Goal: Information Seeking & Learning: Learn about a topic

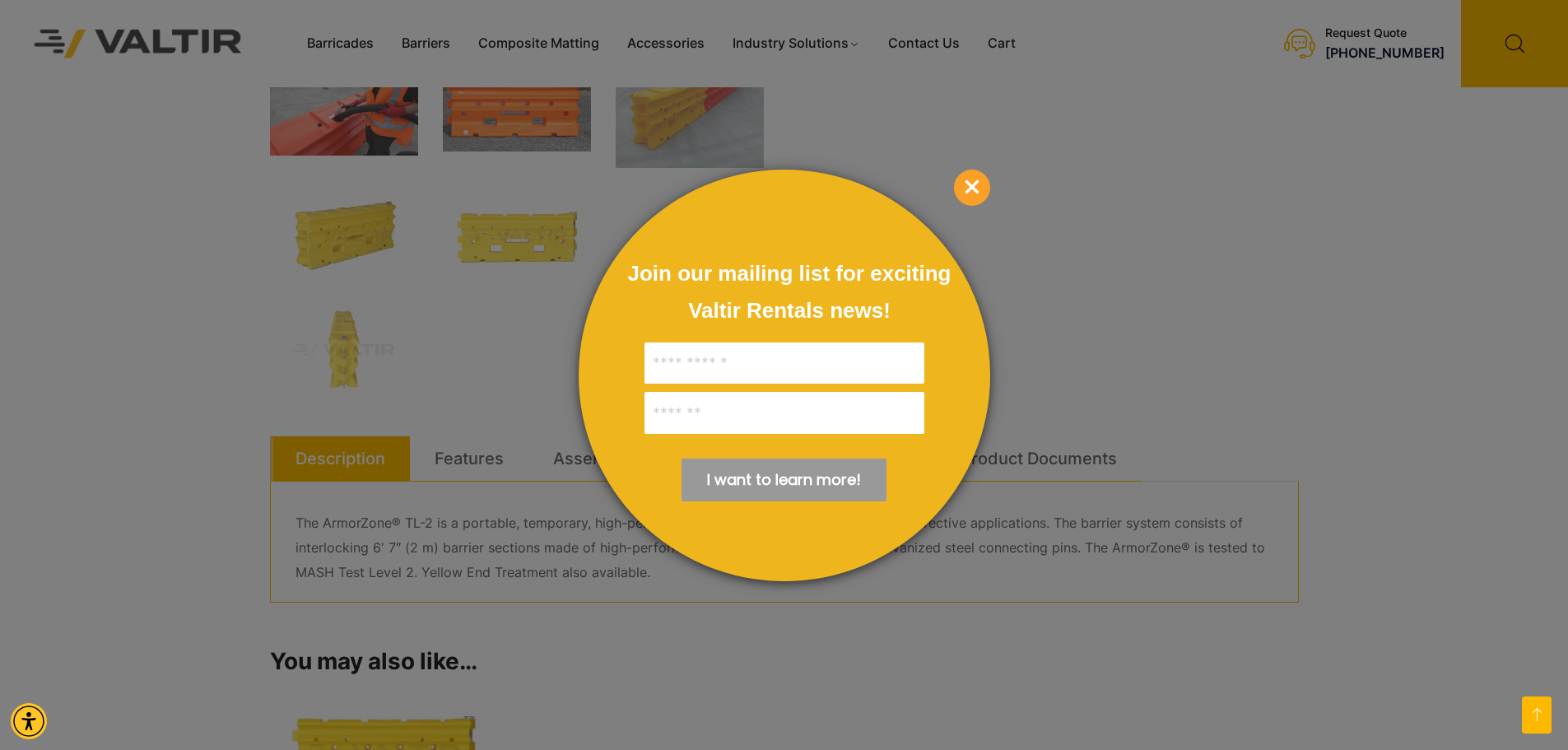
scroll to position [577, 0]
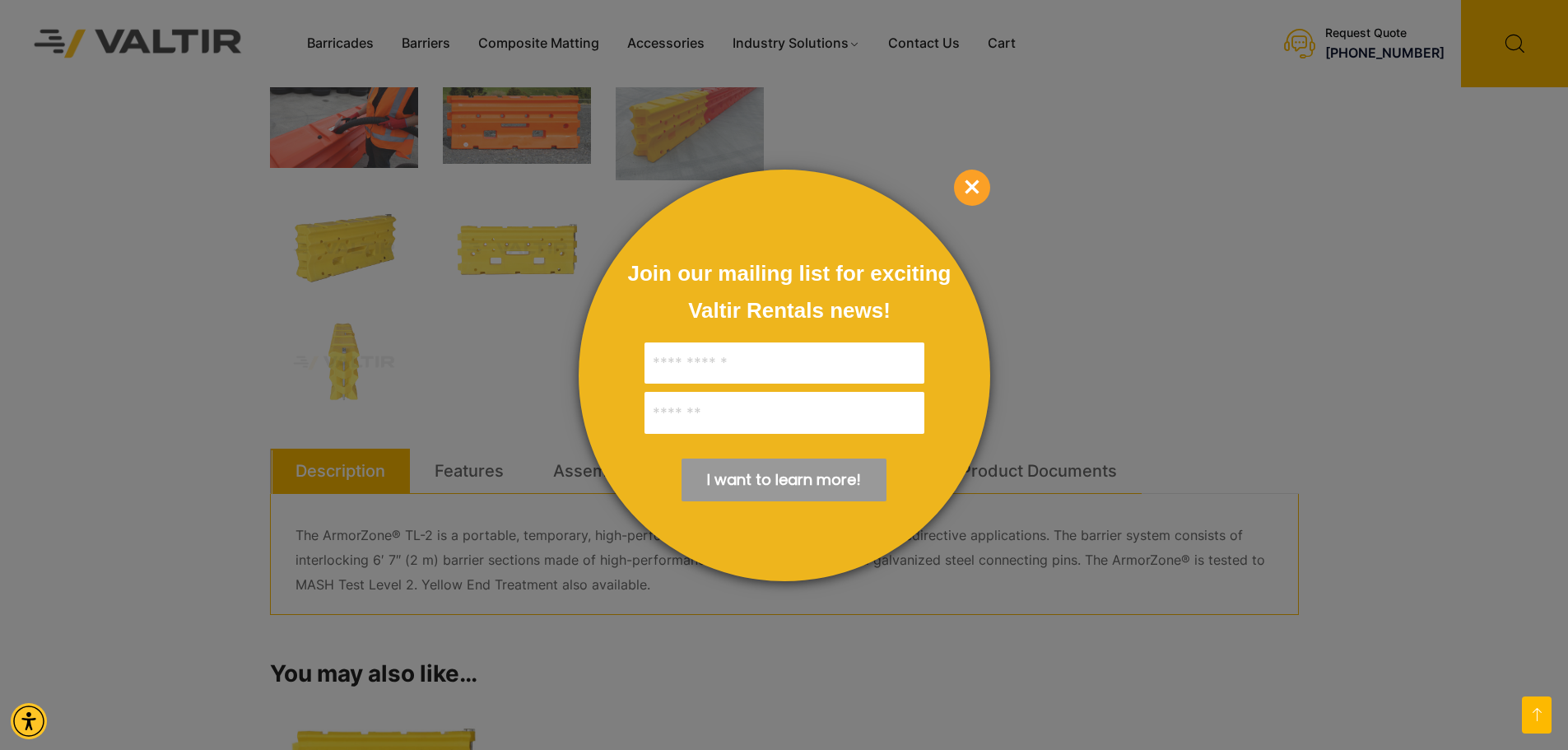
click at [978, 191] on span "×" at bounding box center [972, 188] width 36 height 36
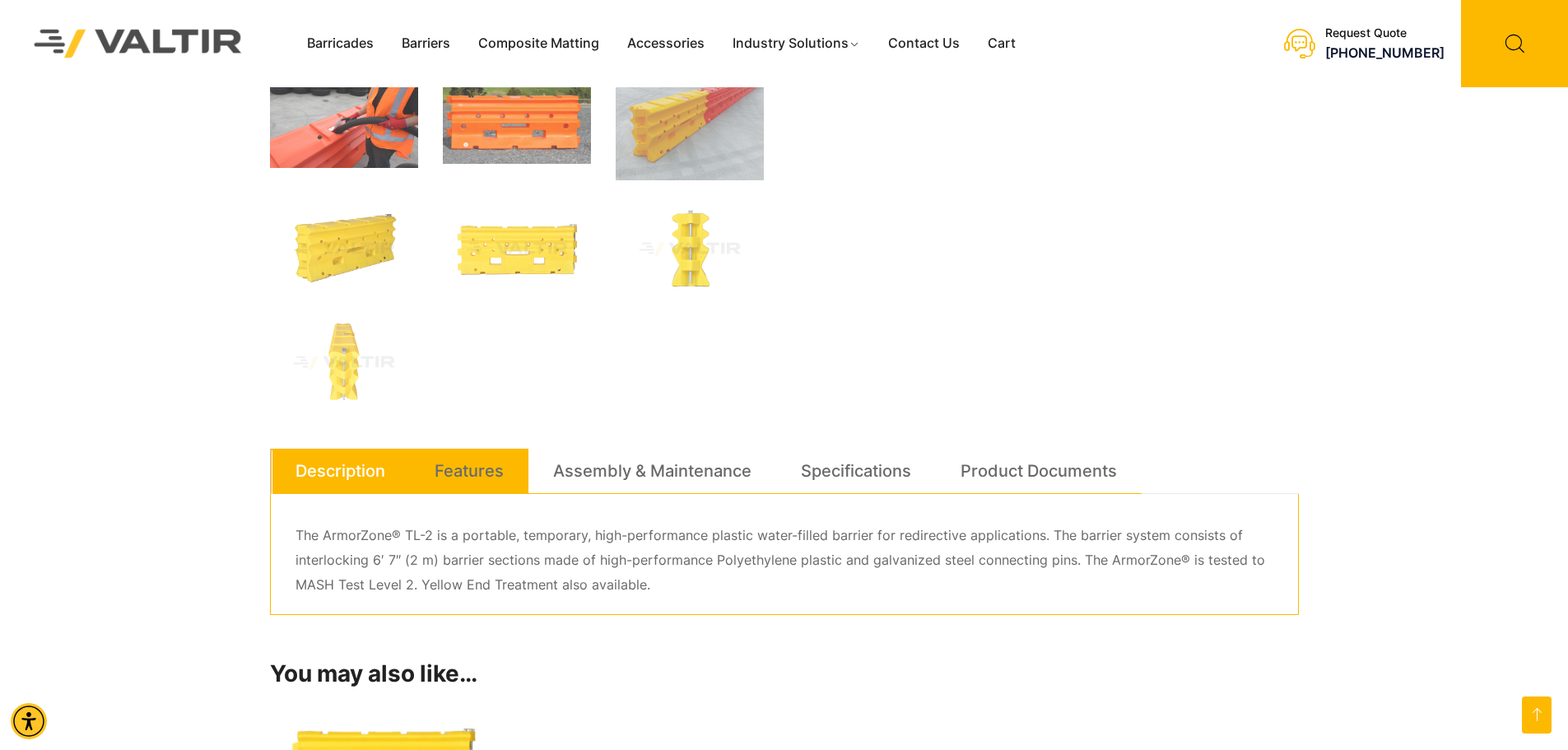
click at [486, 468] on link "Features" at bounding box center [469, 471] width 69 height 44
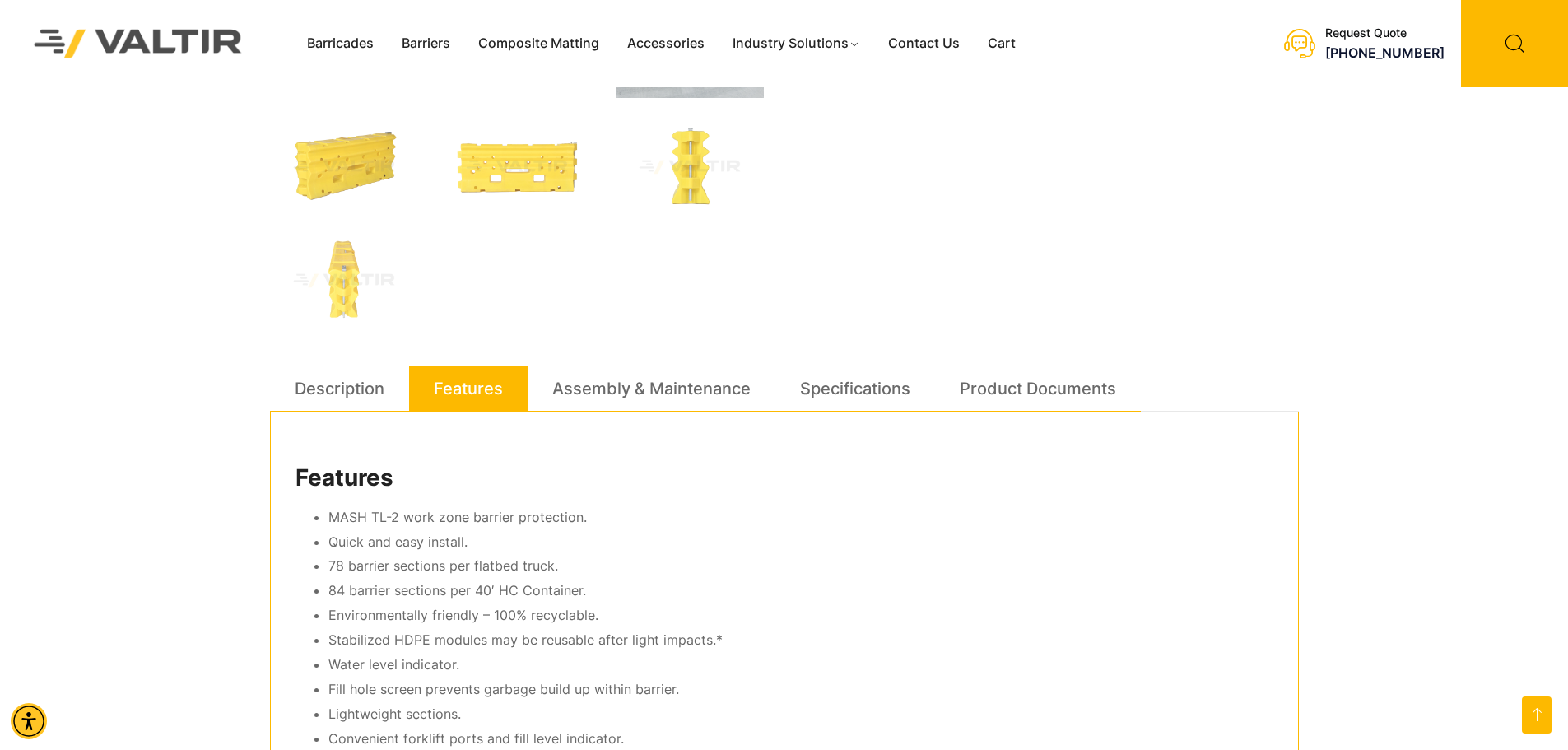
scroll to position [741, 0]
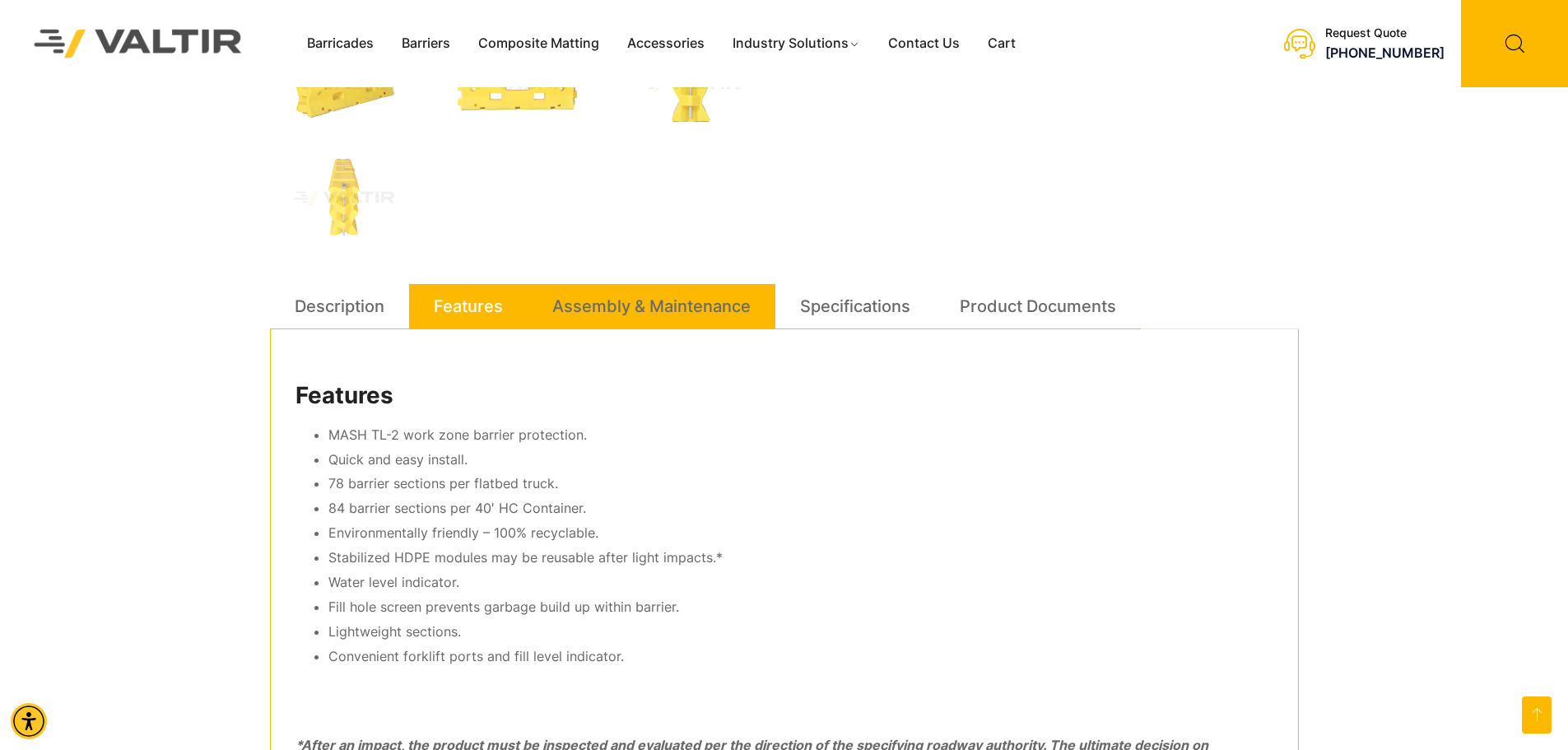
click at [626, 313] on link "Assembly & Maintenance" at bounding box center [652, 306] width 198 height 44
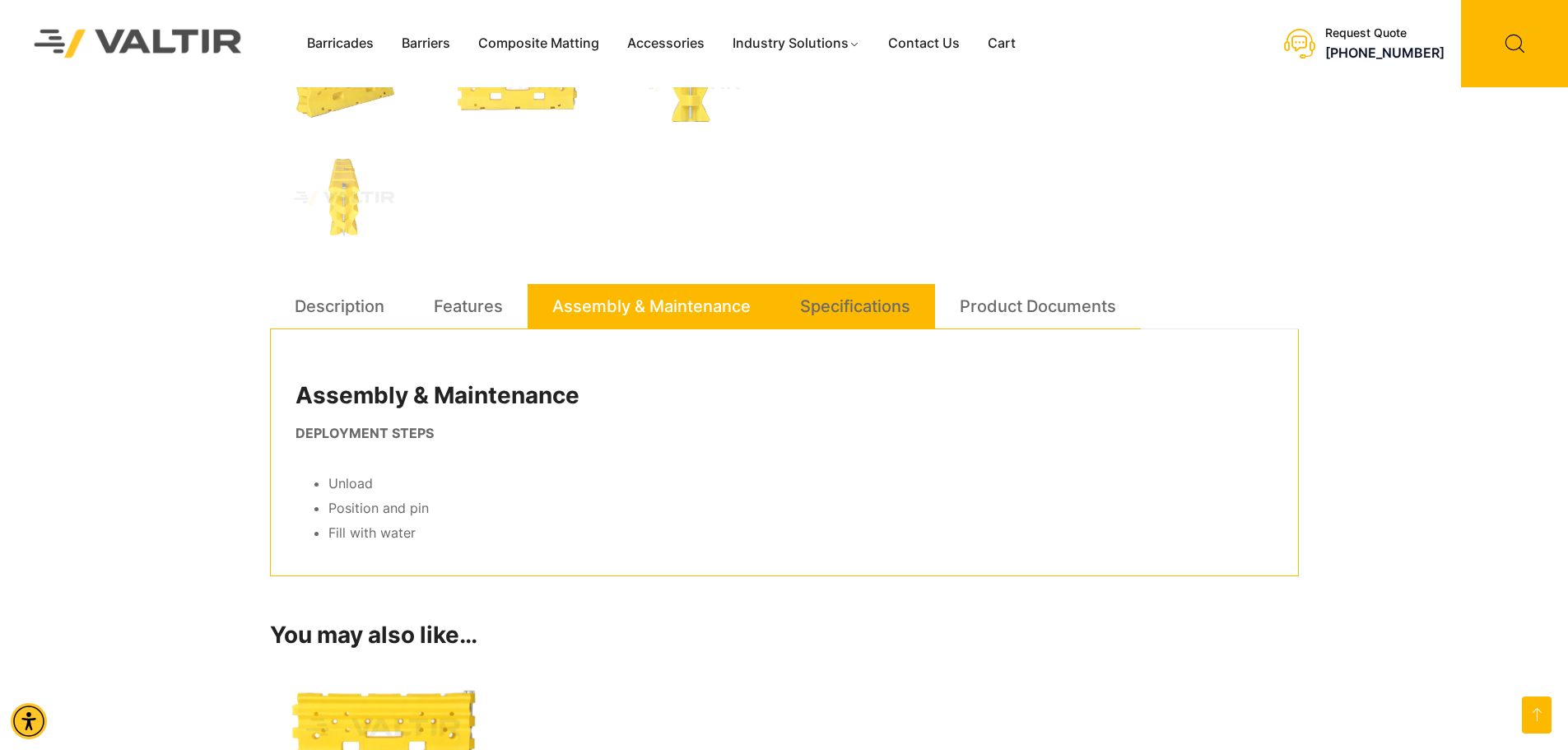
click at [803, 308] on link "Specifications" at bounding box center [855, 306] width 110 height 44
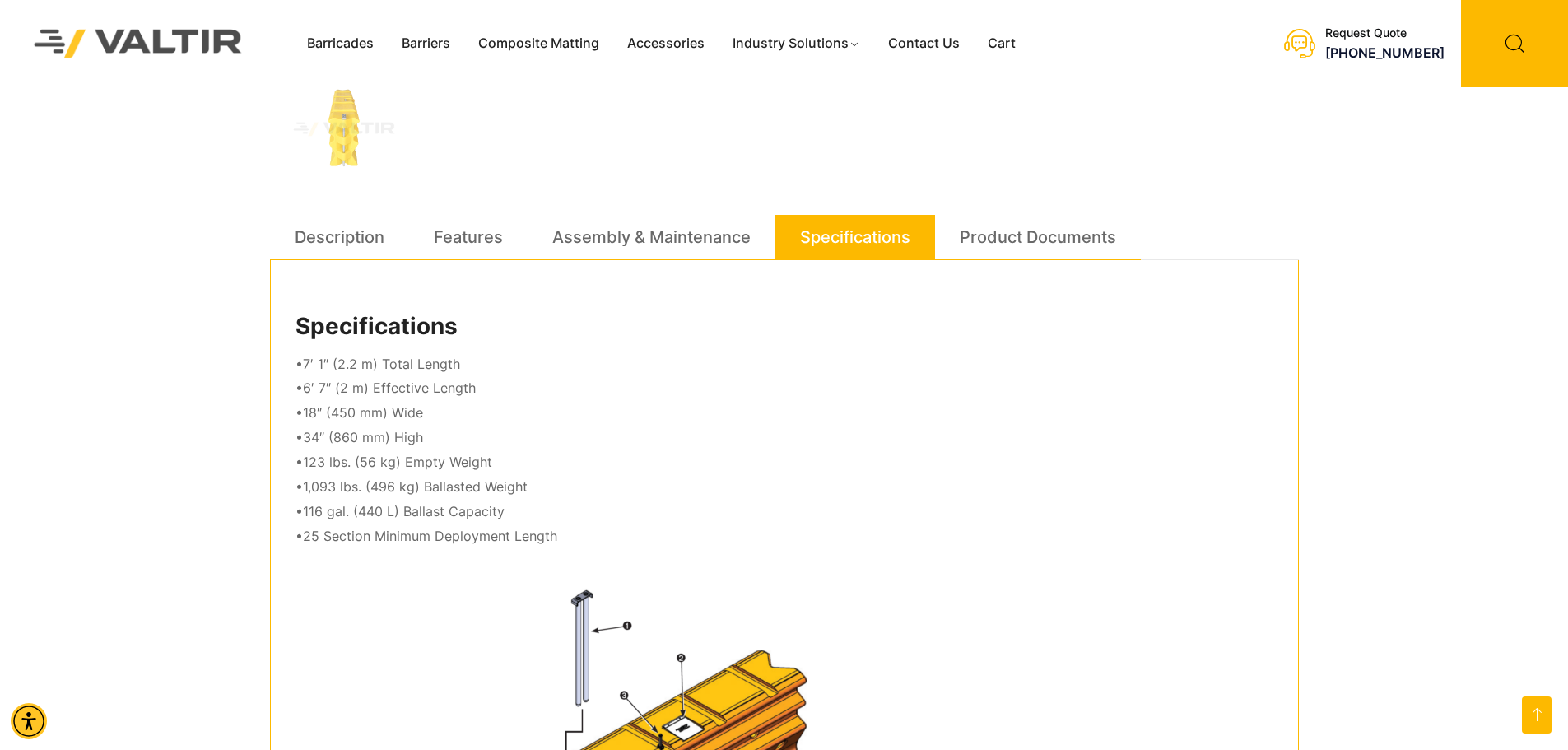
scroll to position [659, 0]
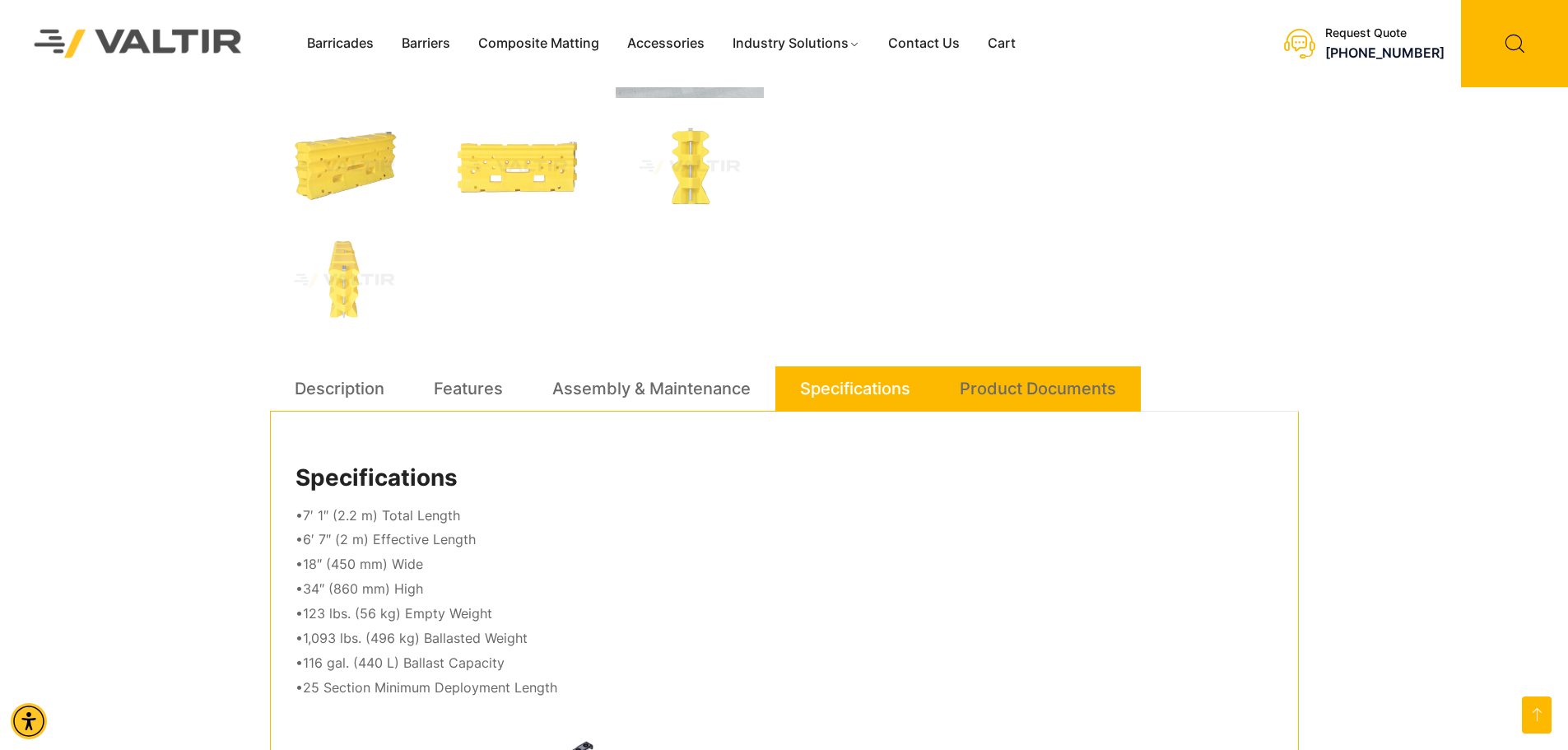
click at [983, 401] on link "Product Documents" at bounding box center [1038, 389] width 156 height 44
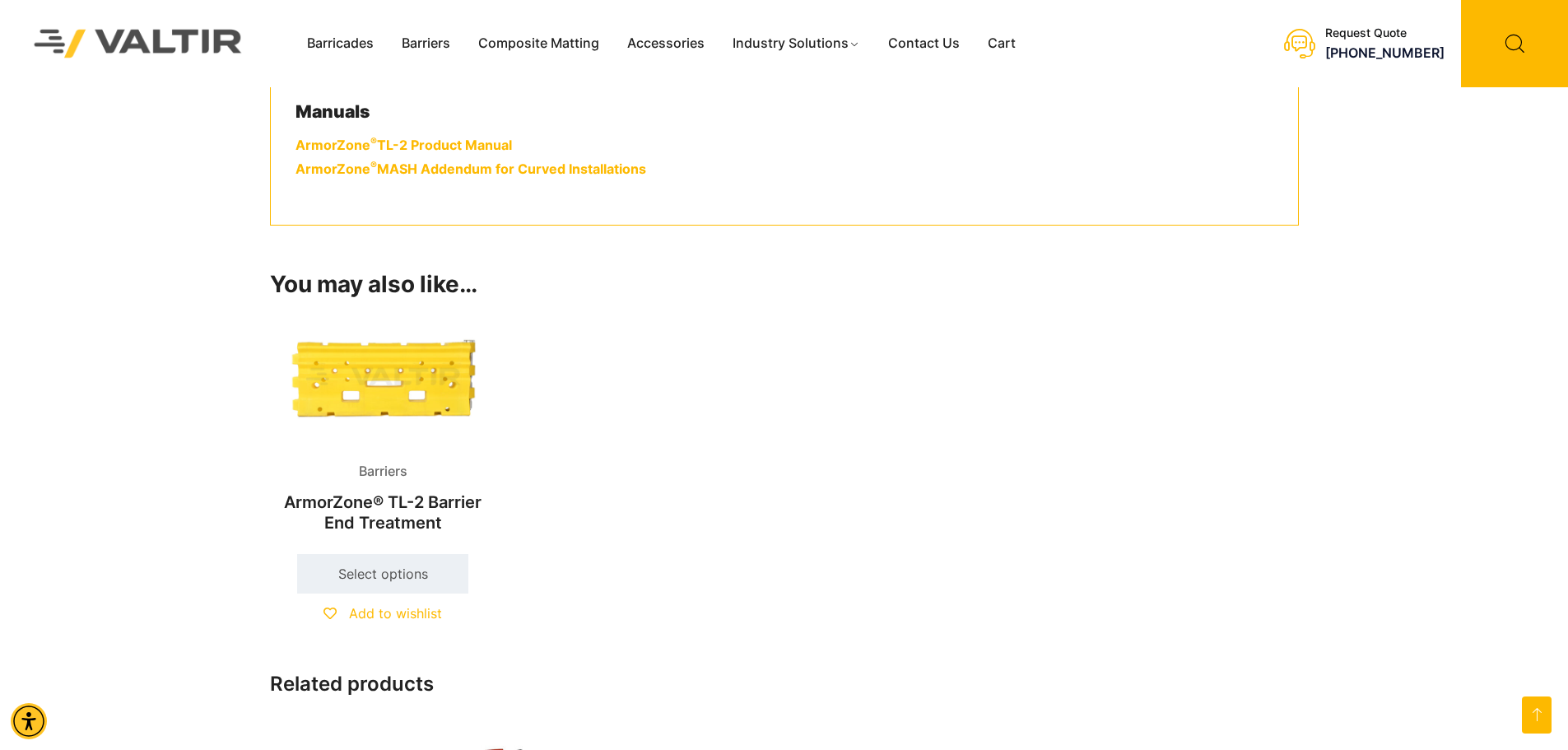
scroll to position [823, 0]
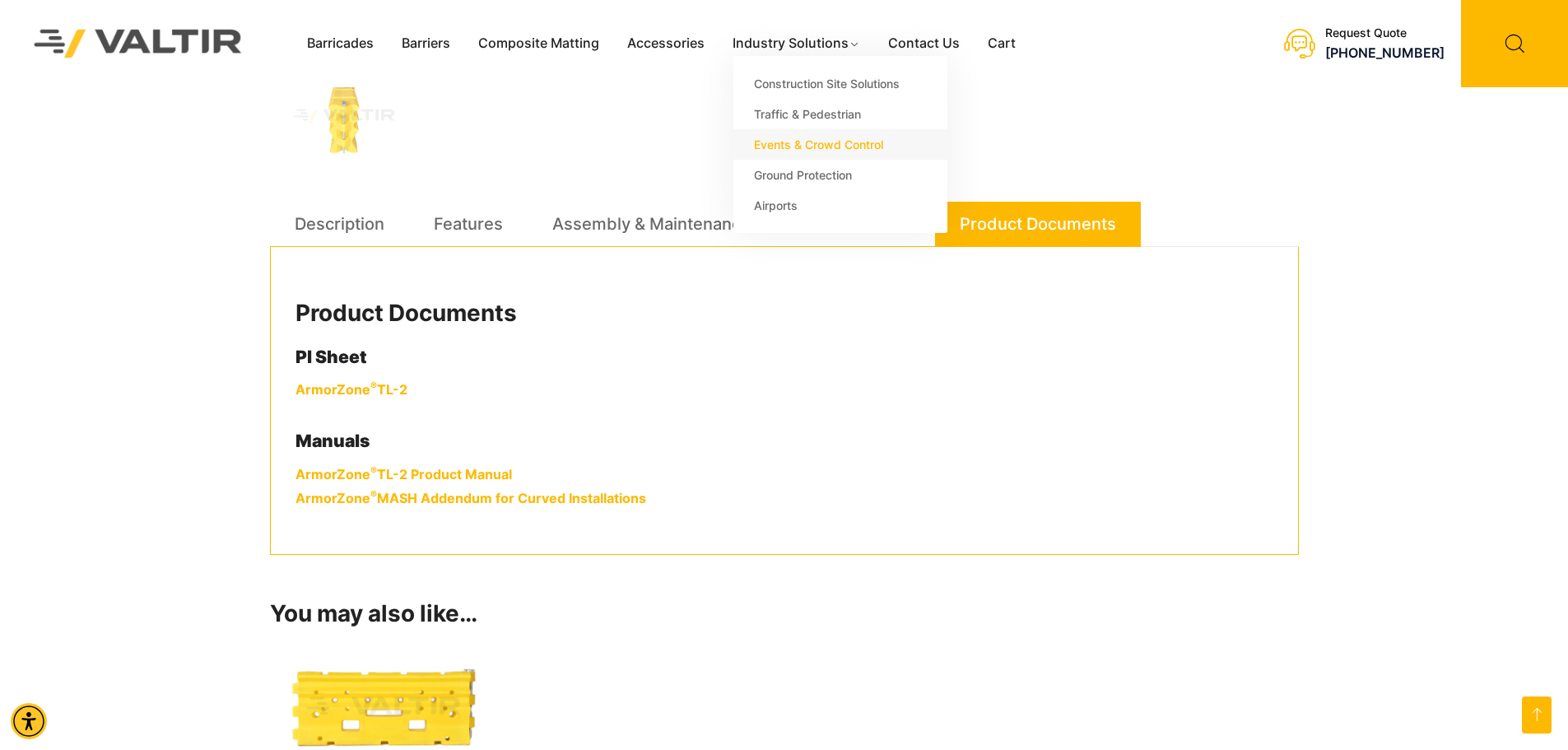
click at [818, 145] on link "Events & Crowd Control" at bounding box center [840, 144] width 214 height 31
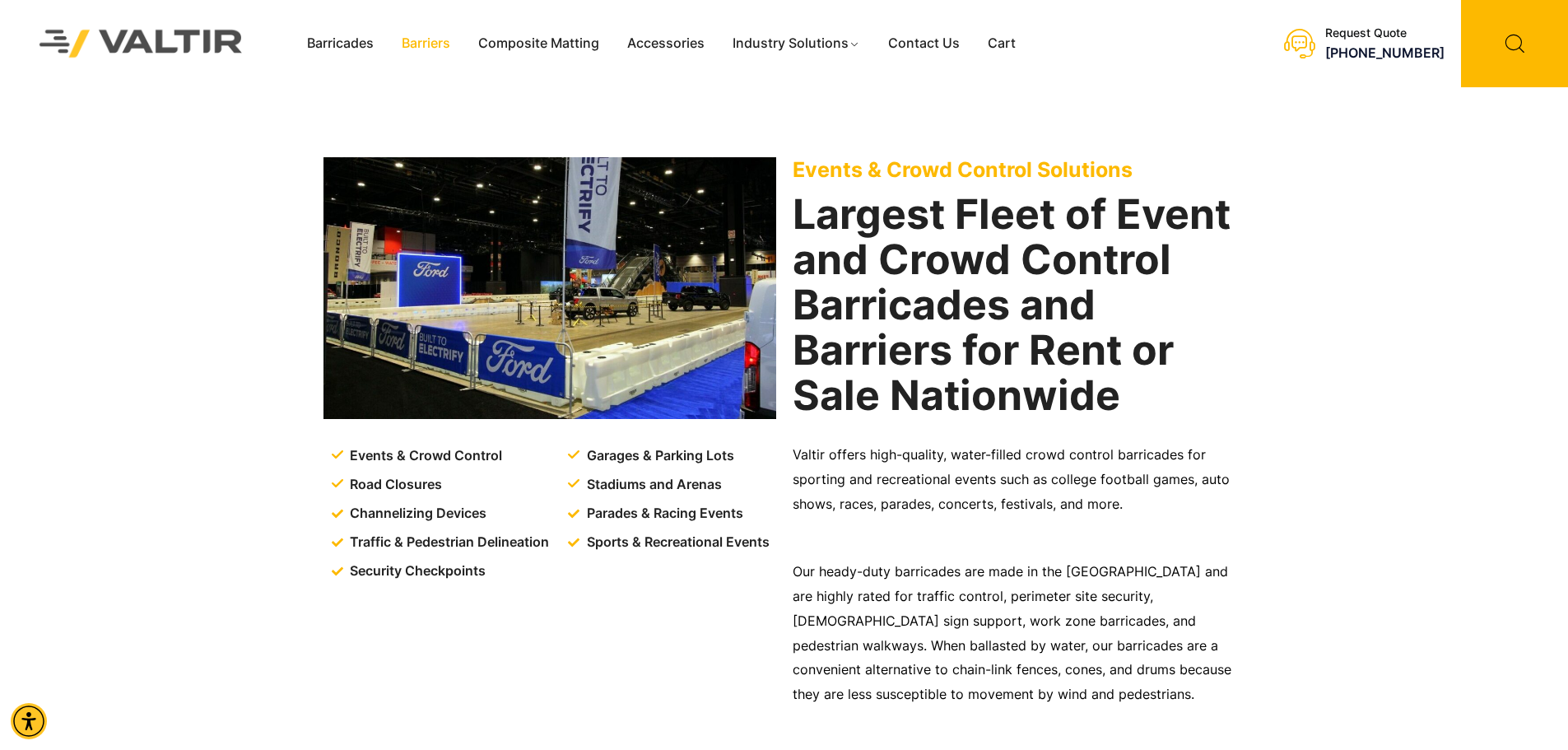
click at [418, 43] on link "Barriers" at bounding box center [426, 44] width 77 height 25
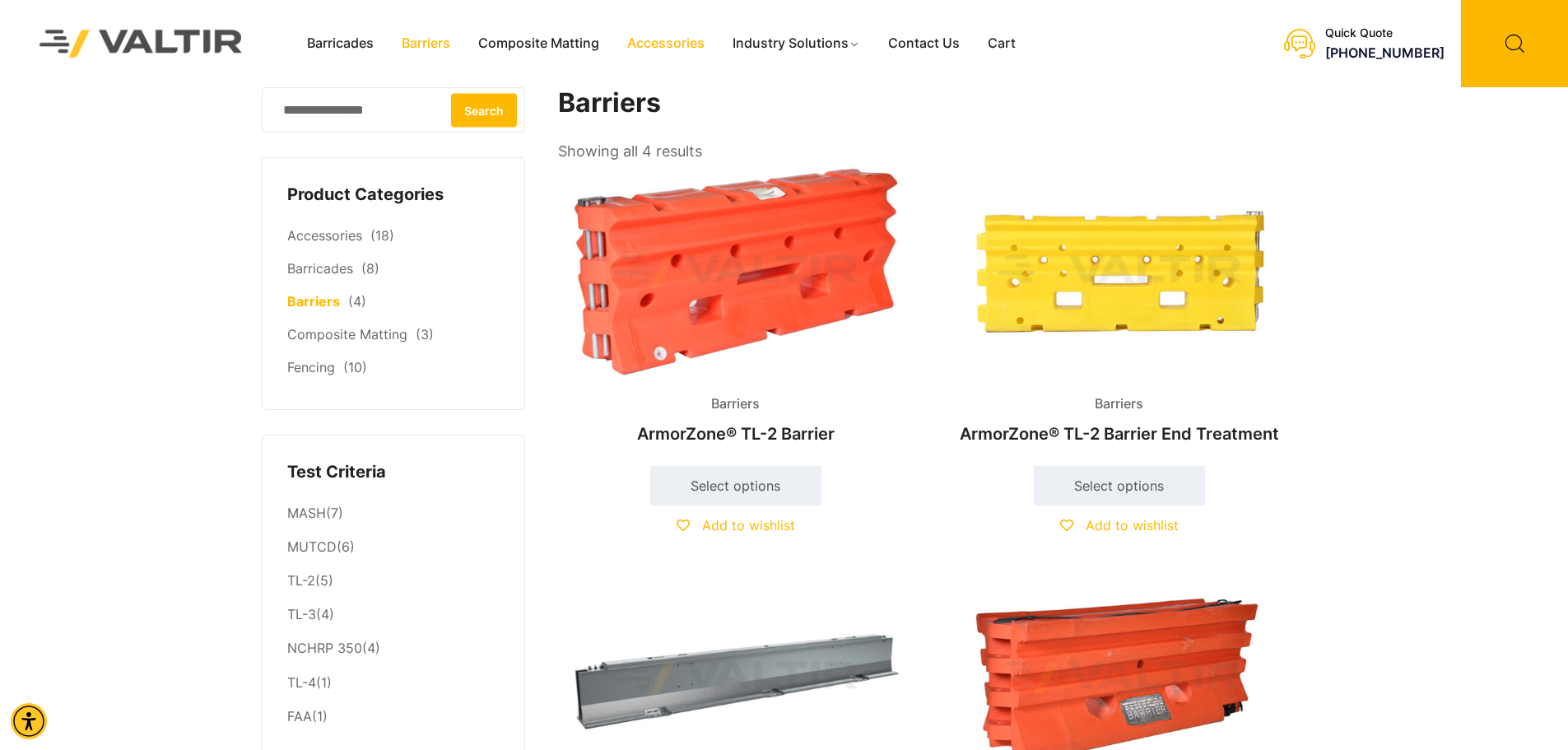
click at [630, 49] on link "Accessories" at bounding box center [665, 44] width 105 height 25
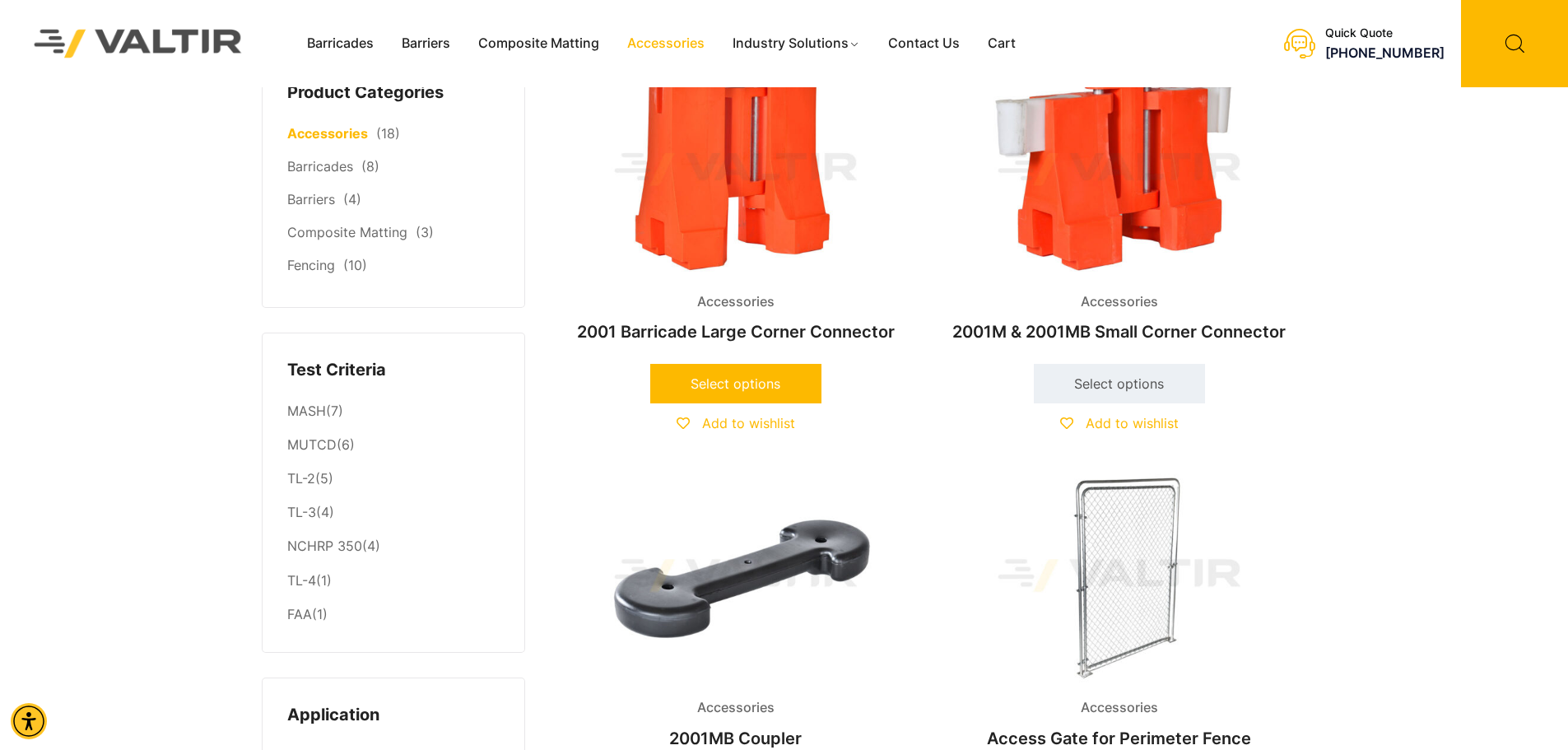
scroll to position [247, 0]
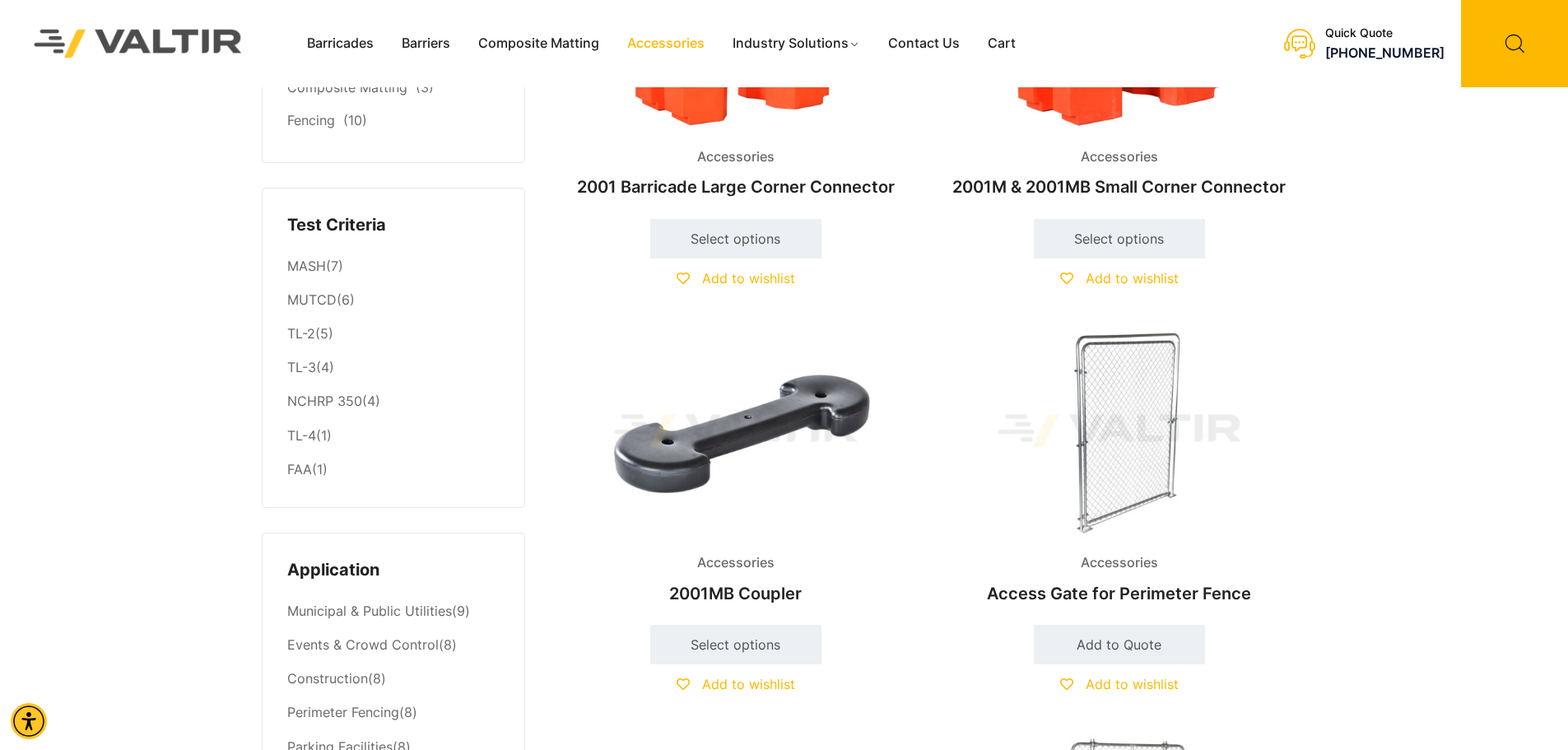
click at [743, 595] on h2 "2001MB Coupler" at bounding box center [735, 594] width 355 height 36
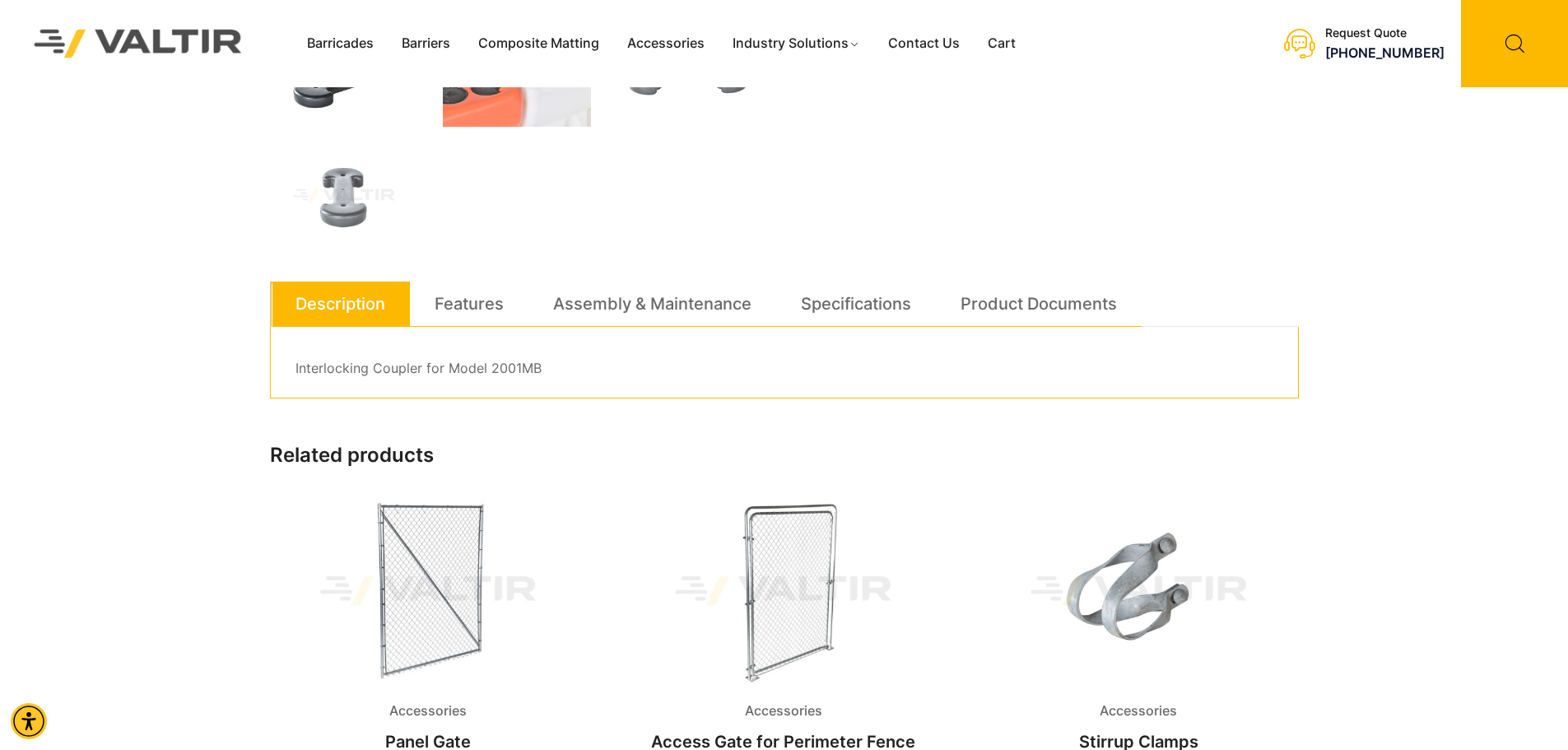
scroll to position [247, 0]
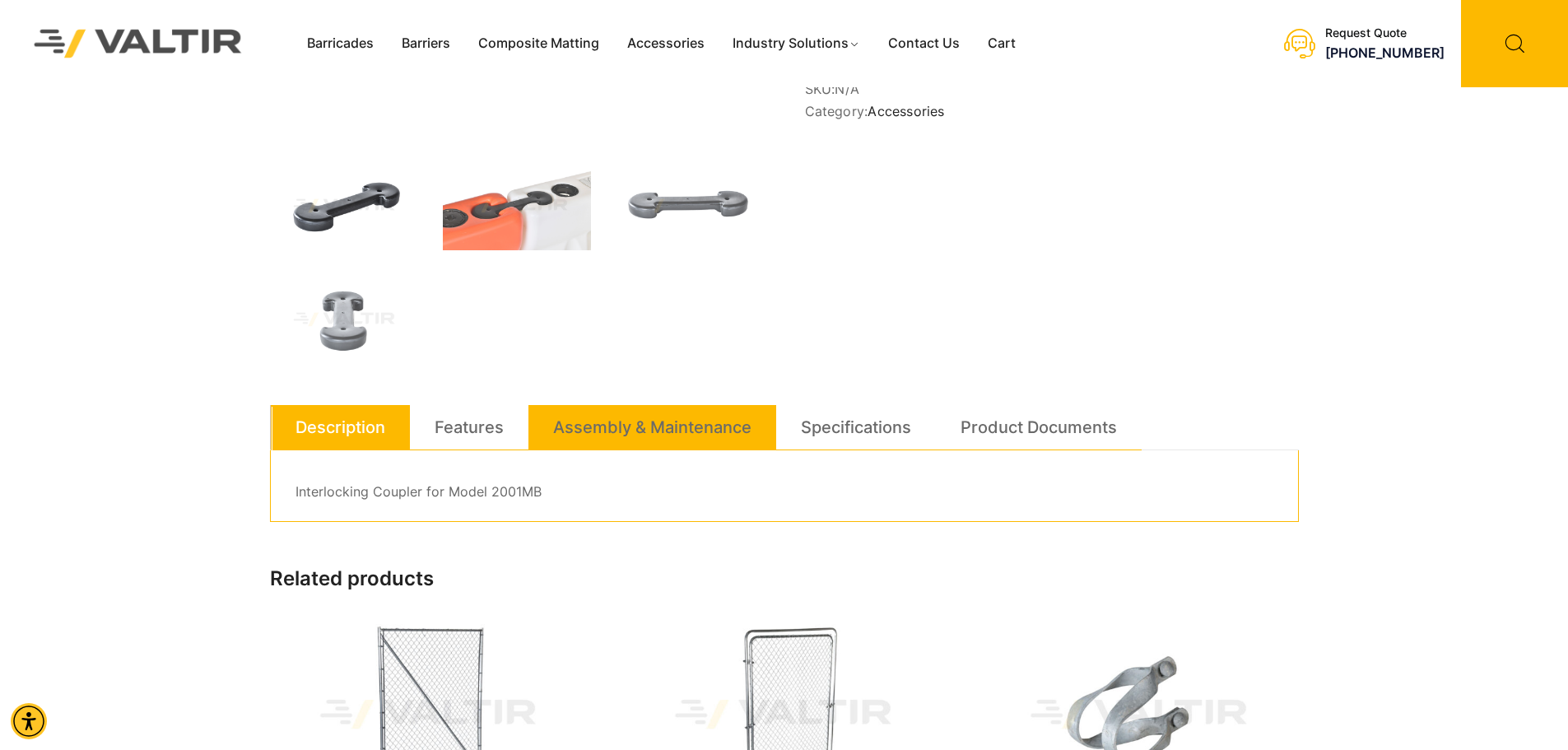
click at [645, 431] on link "Assembly & Maintenance" at bounding box center [652, 427] width 198 height 44
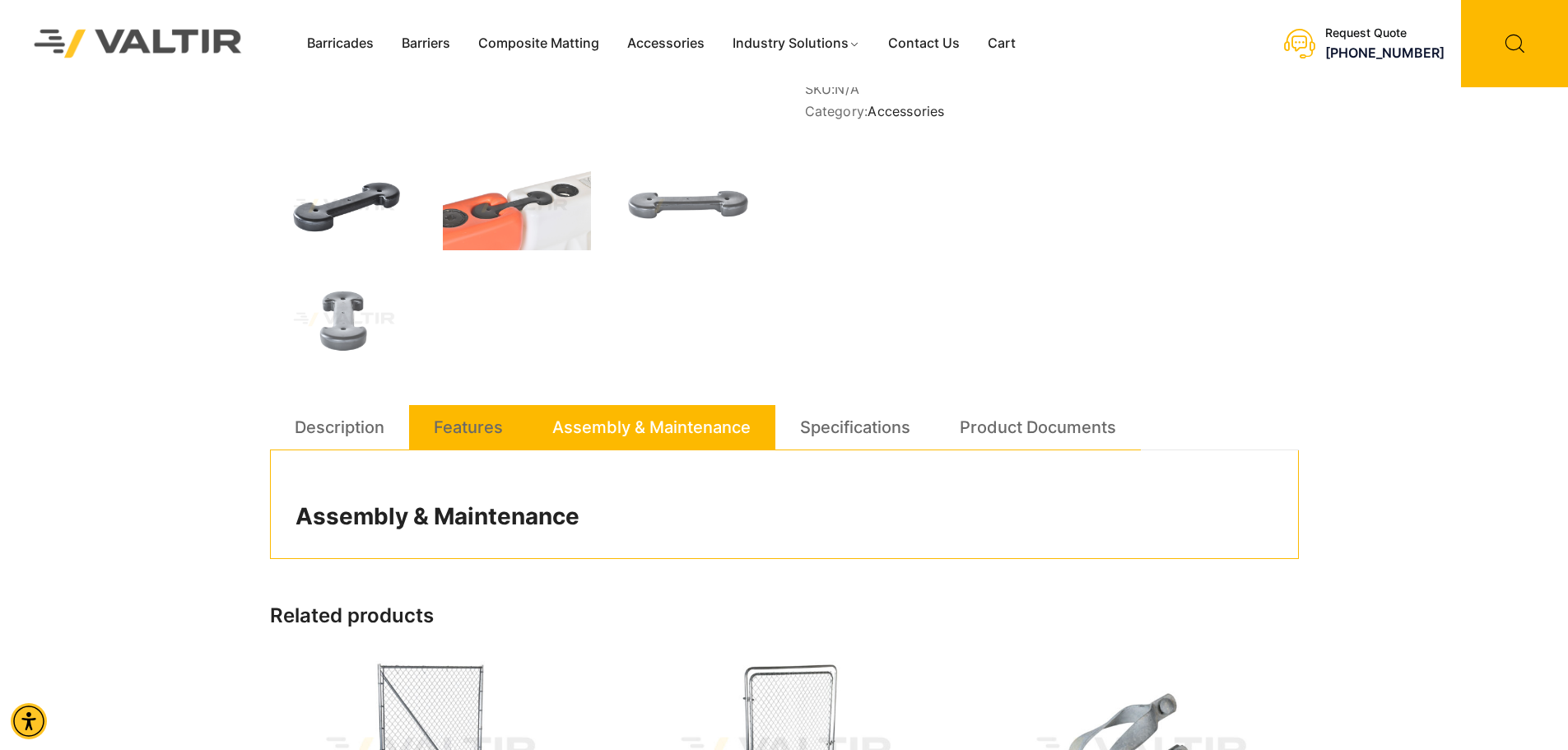
click at [511, 420] on li "Features" at bounding box center [468, 427] width 119 height 45
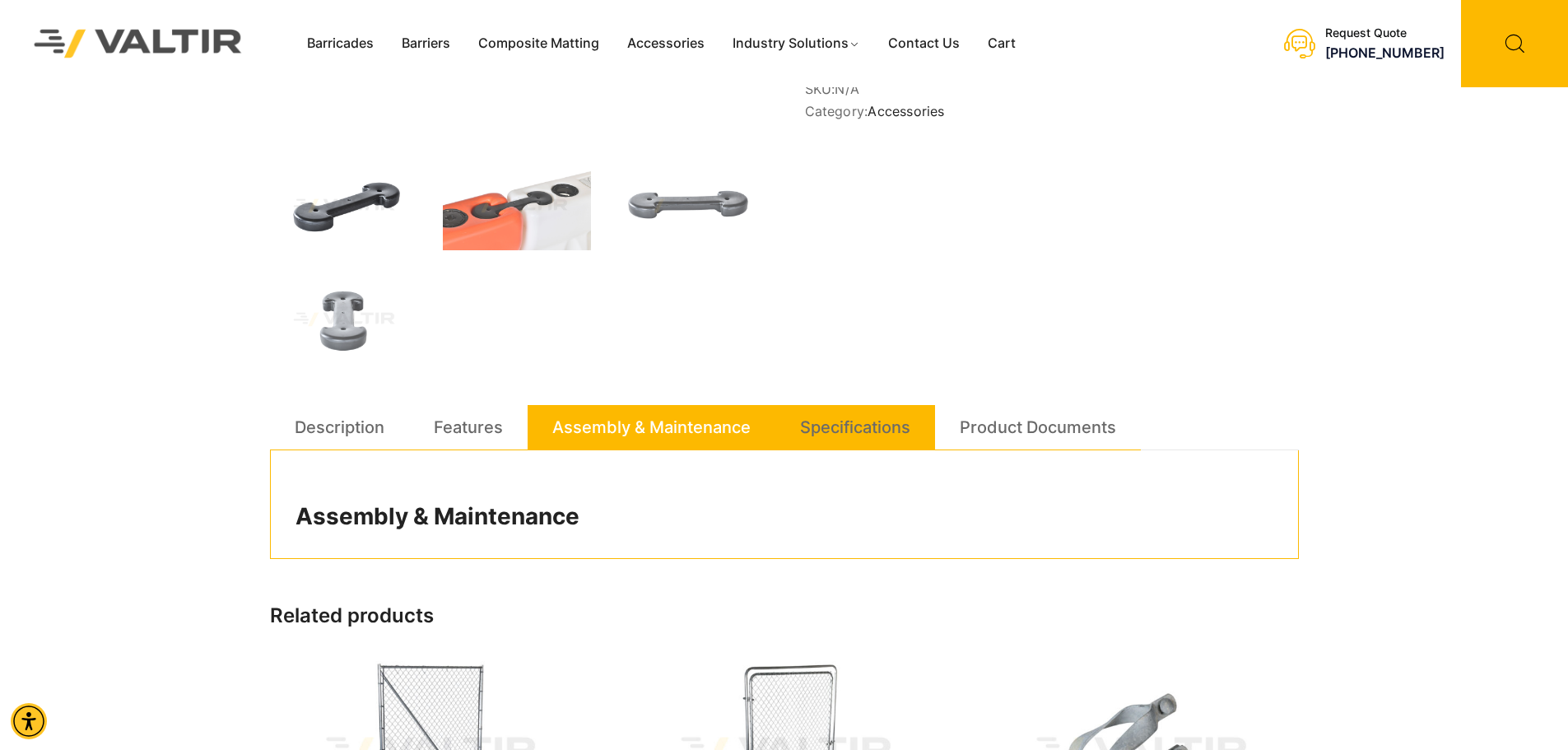
click at [853, 414] on link "Specifications" at bounding box center [855, 427] width 110 height 44
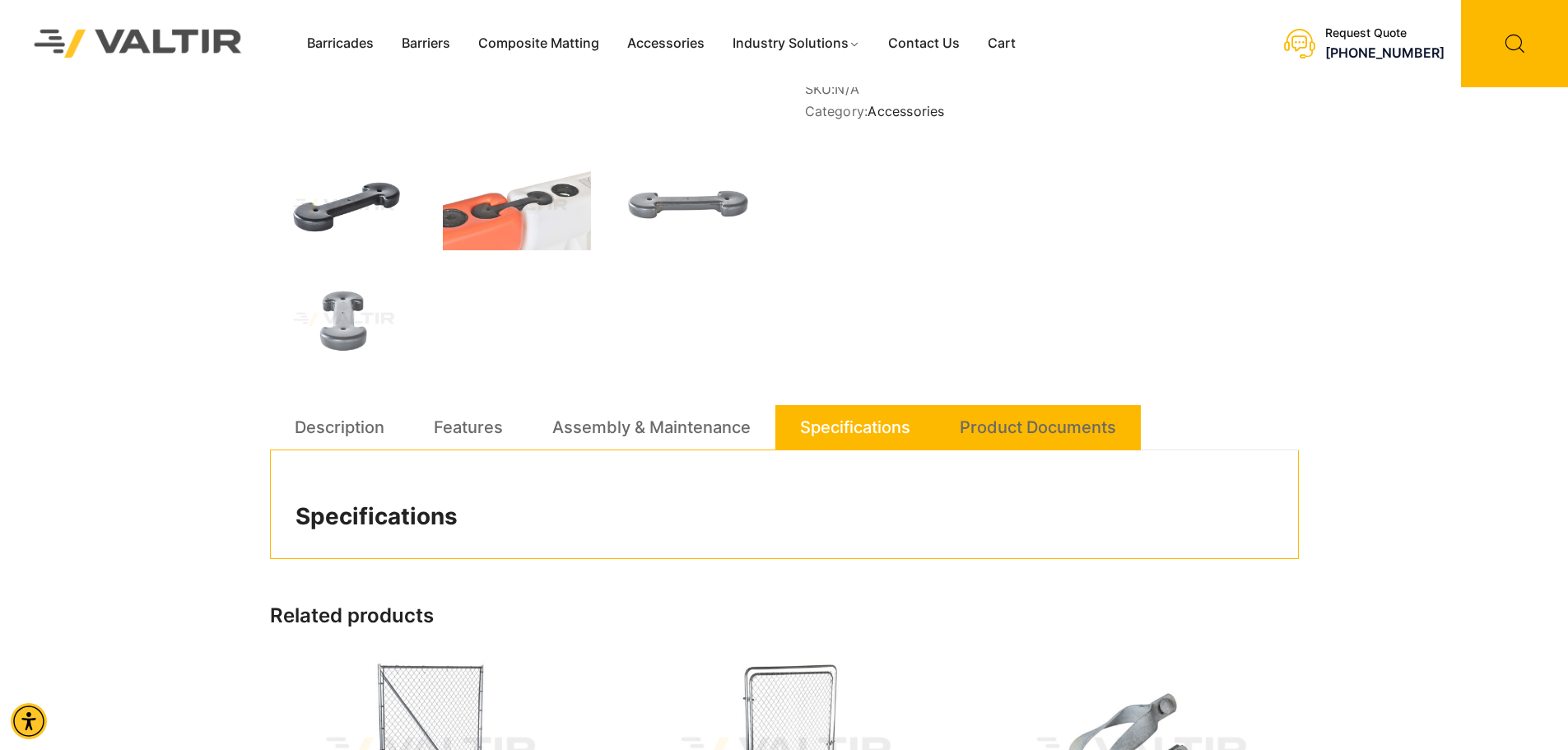
click at [957, 415] on li "Product Documents" at bounding box center [1038, 427] width 206 height 45
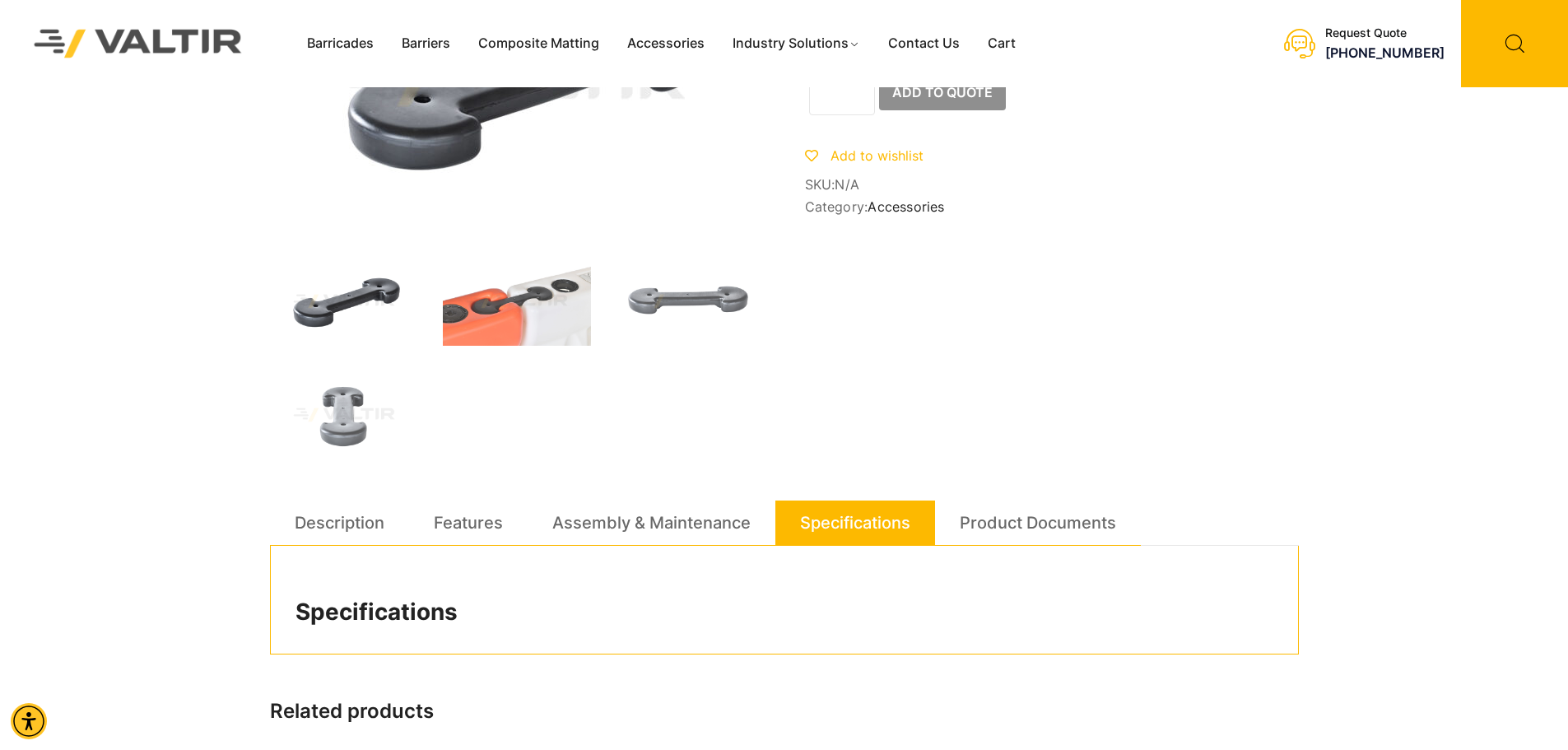
scroll to position [0, 0]
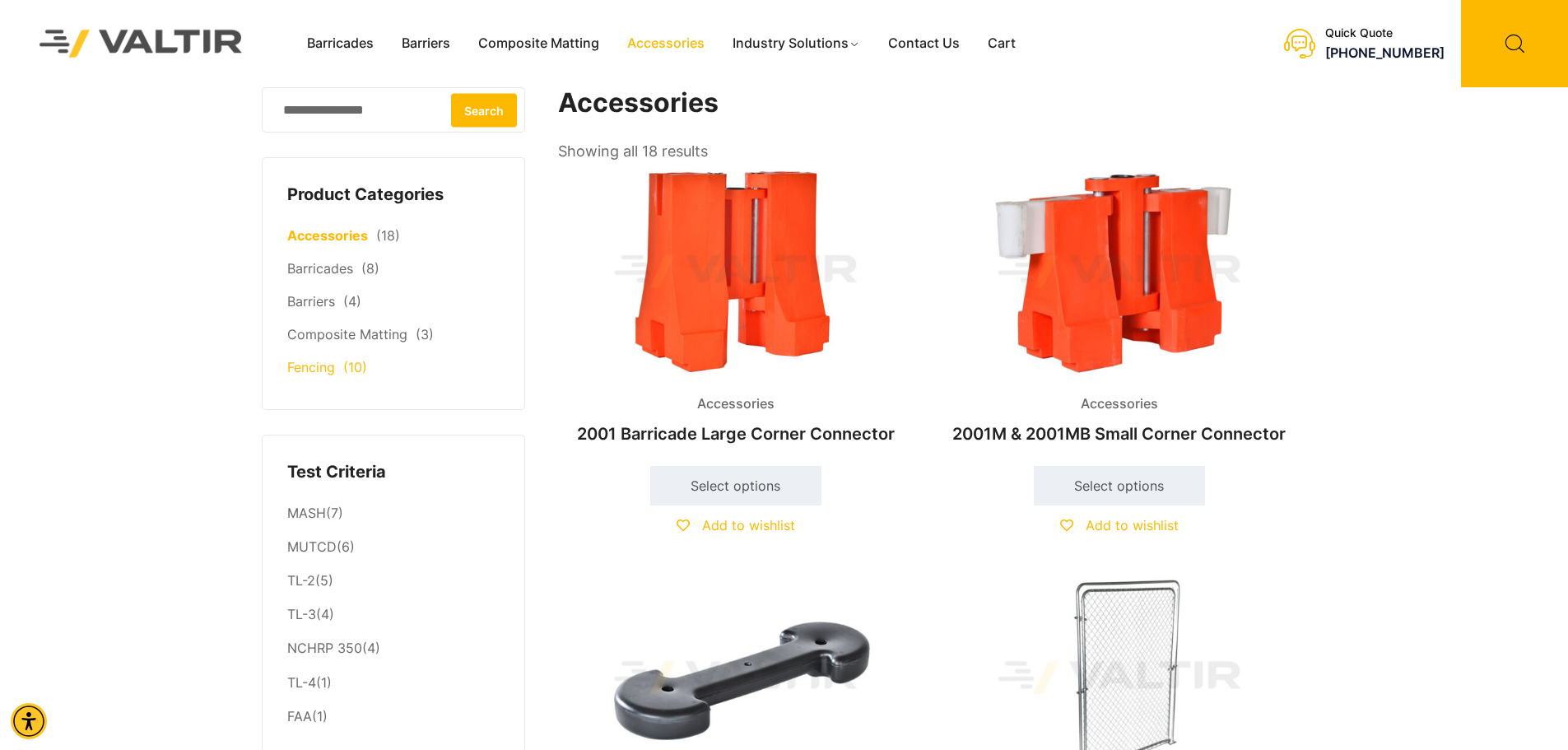
click at [327, 364] on link "Fencing" at bounding box center [311, 366] width 48 height 16
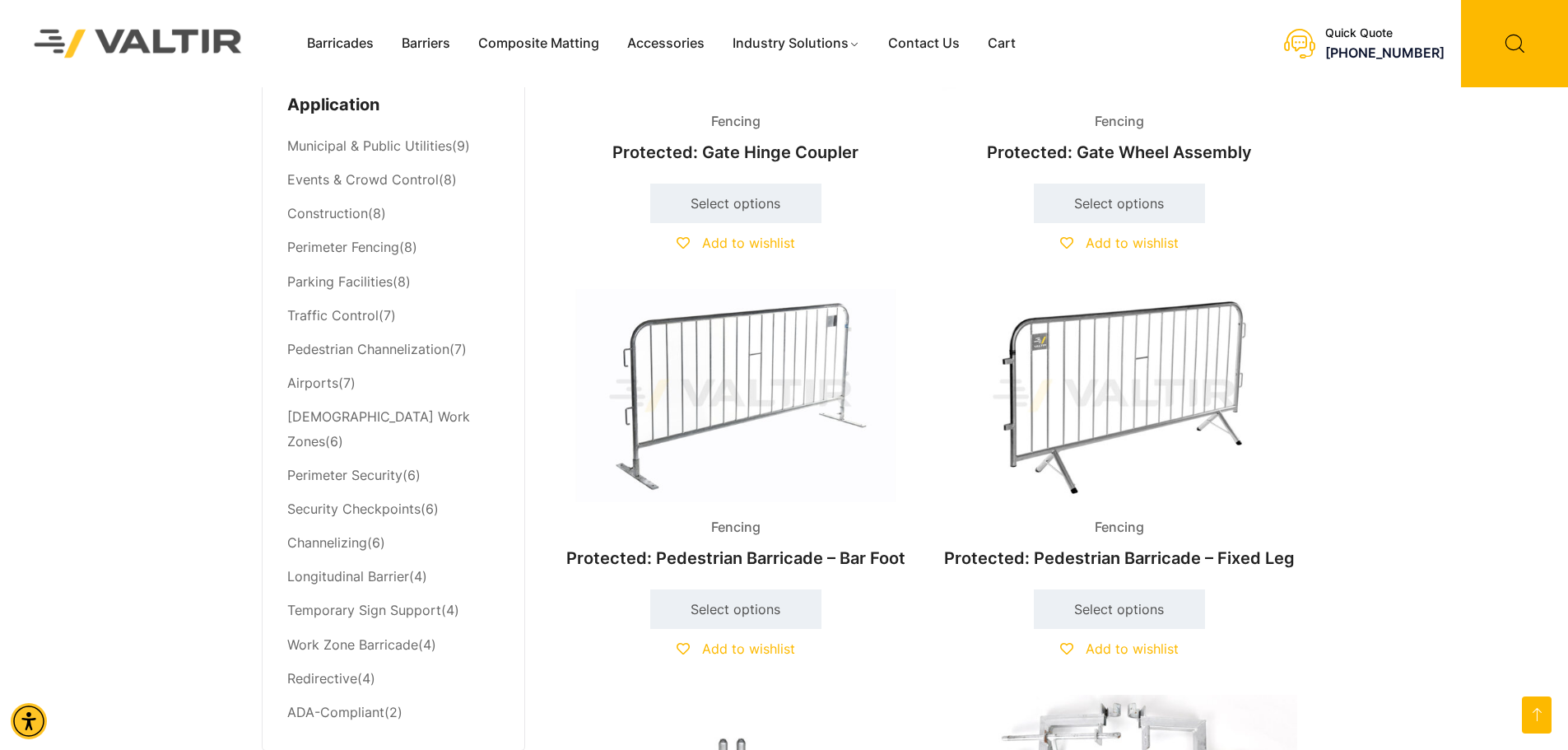
scroll to position [577, 0]
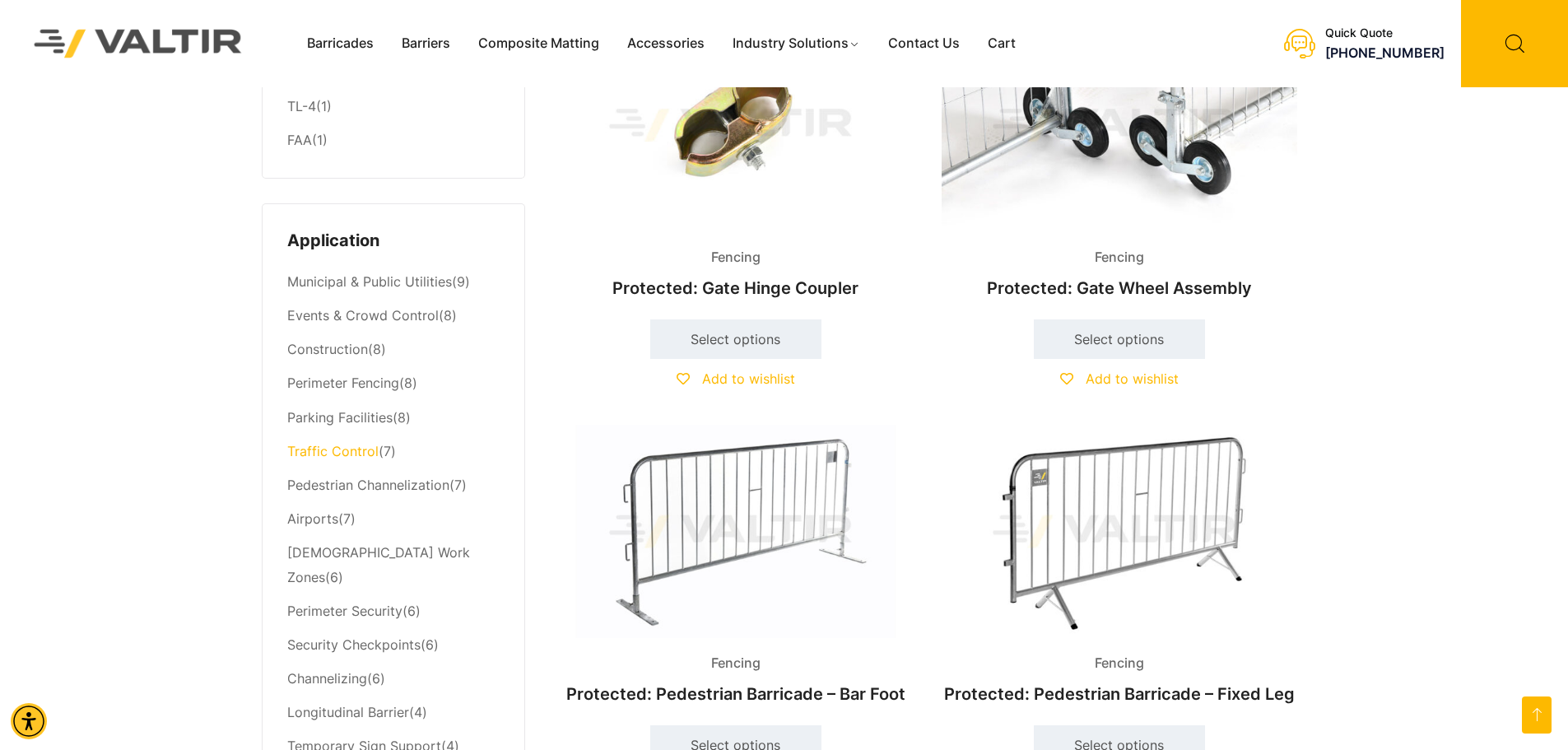
click at [348, 459] on link "Traffic Control" at bounding box center [332, 450] width 91 height 16
click at [319, 453] on link "Traffic Control" at bounding box center [332, 450] width 91 height 16
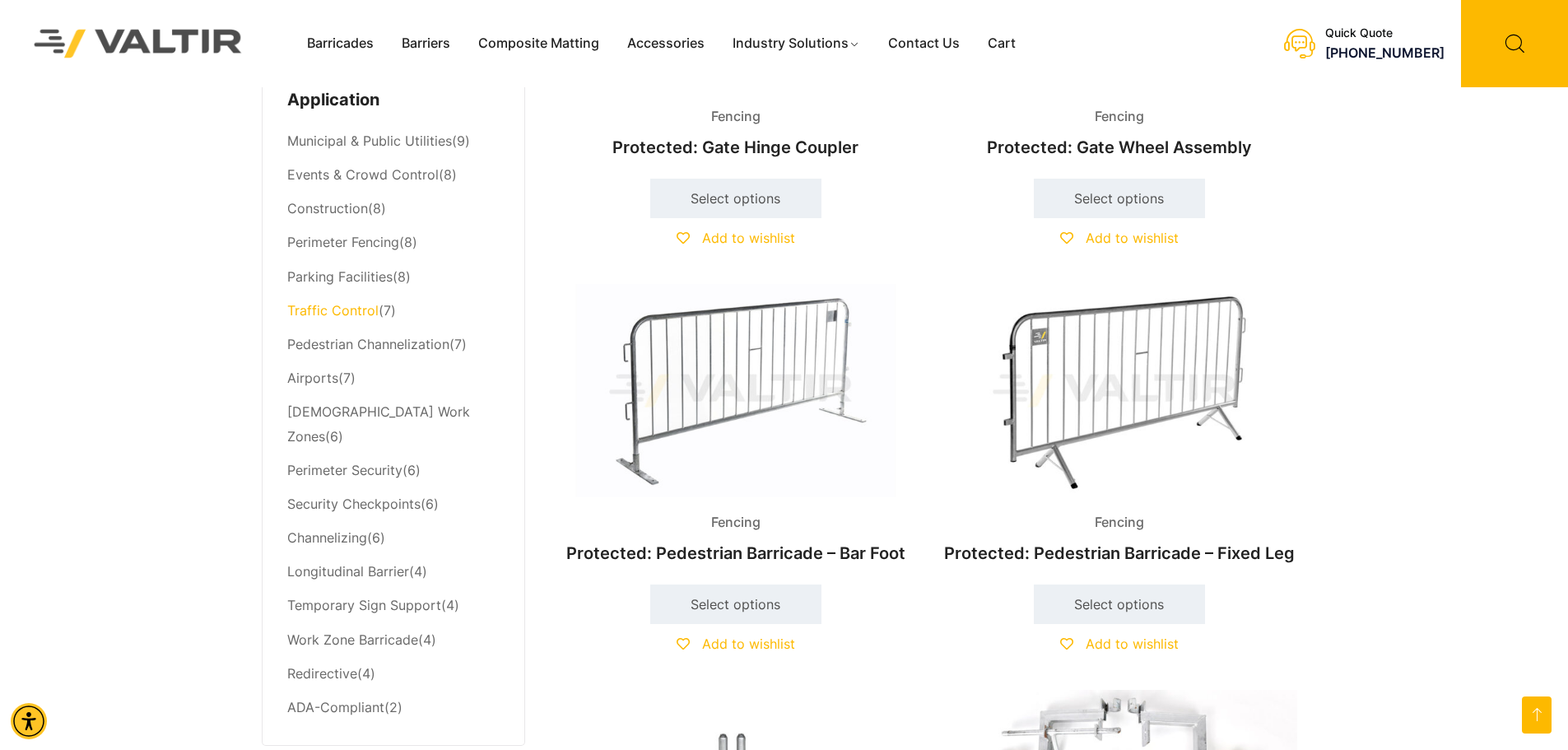
scroll to position [494, 0]
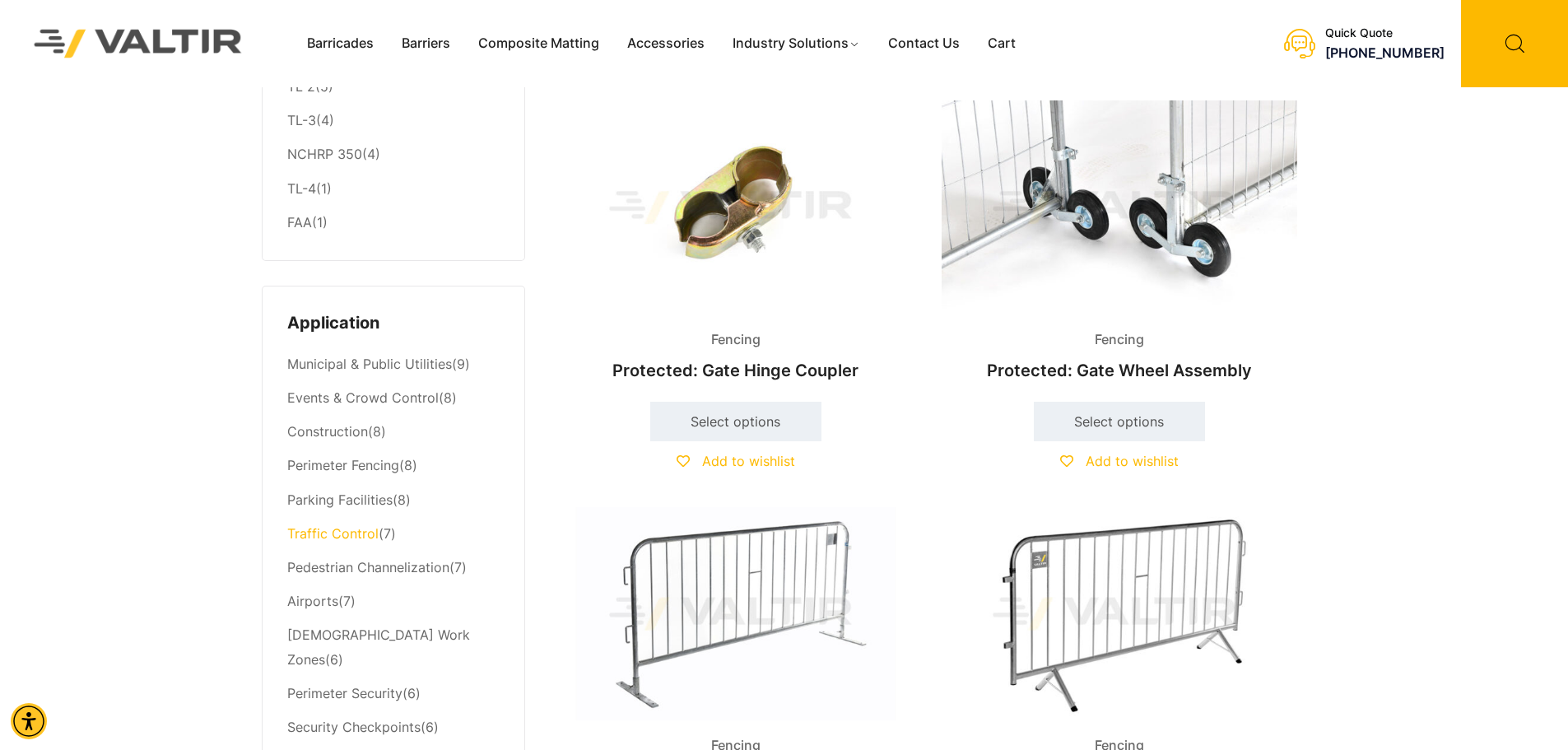
click at [336, 536] on link "Traffic Control" at bounding box center [332, 533] width 91 height 16
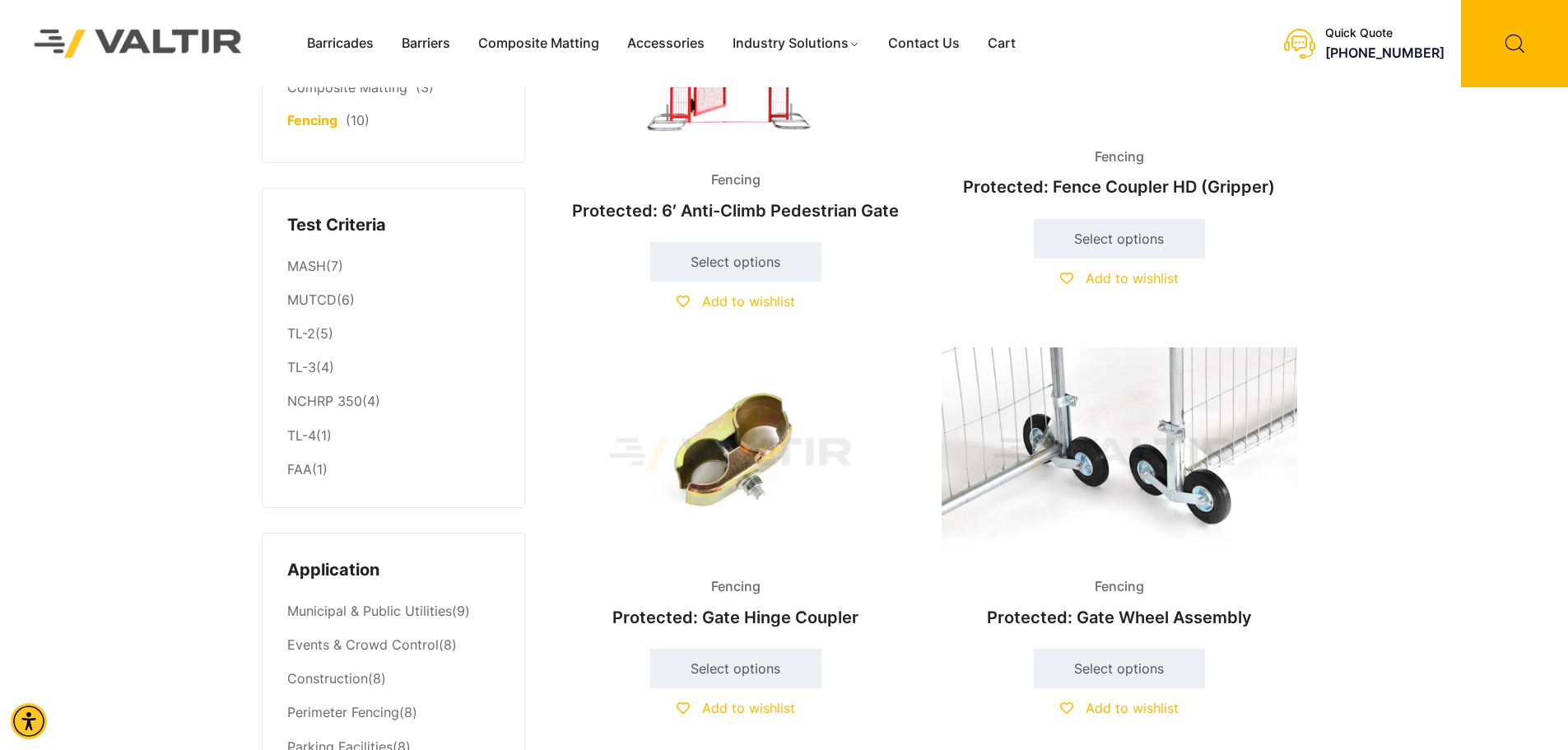
scroll to position [95, 0]
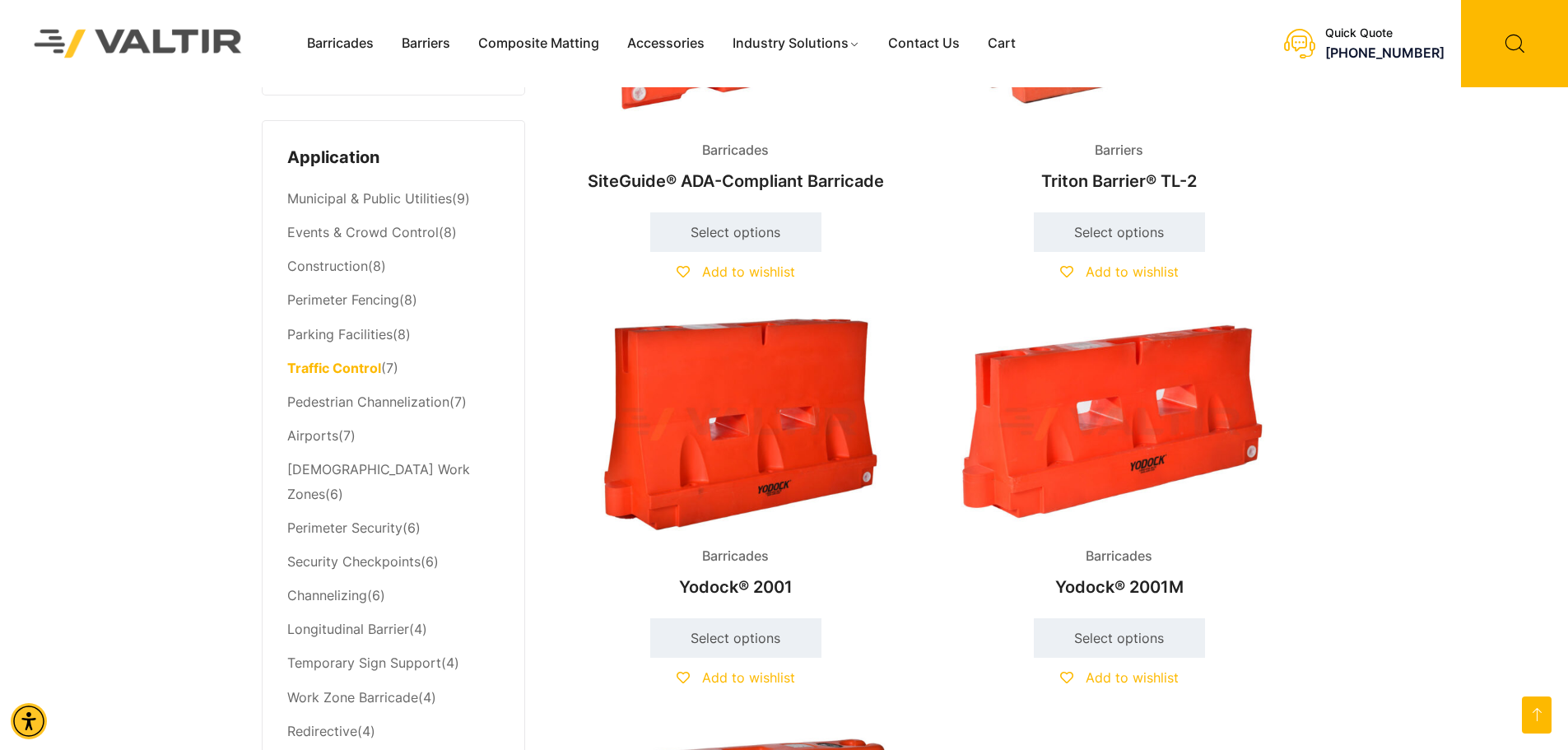
scroll to position [659, 0]
click at [414, 403] on link "Pedestrian Channelization" at bounding box center [368, 402] width 162 height 16
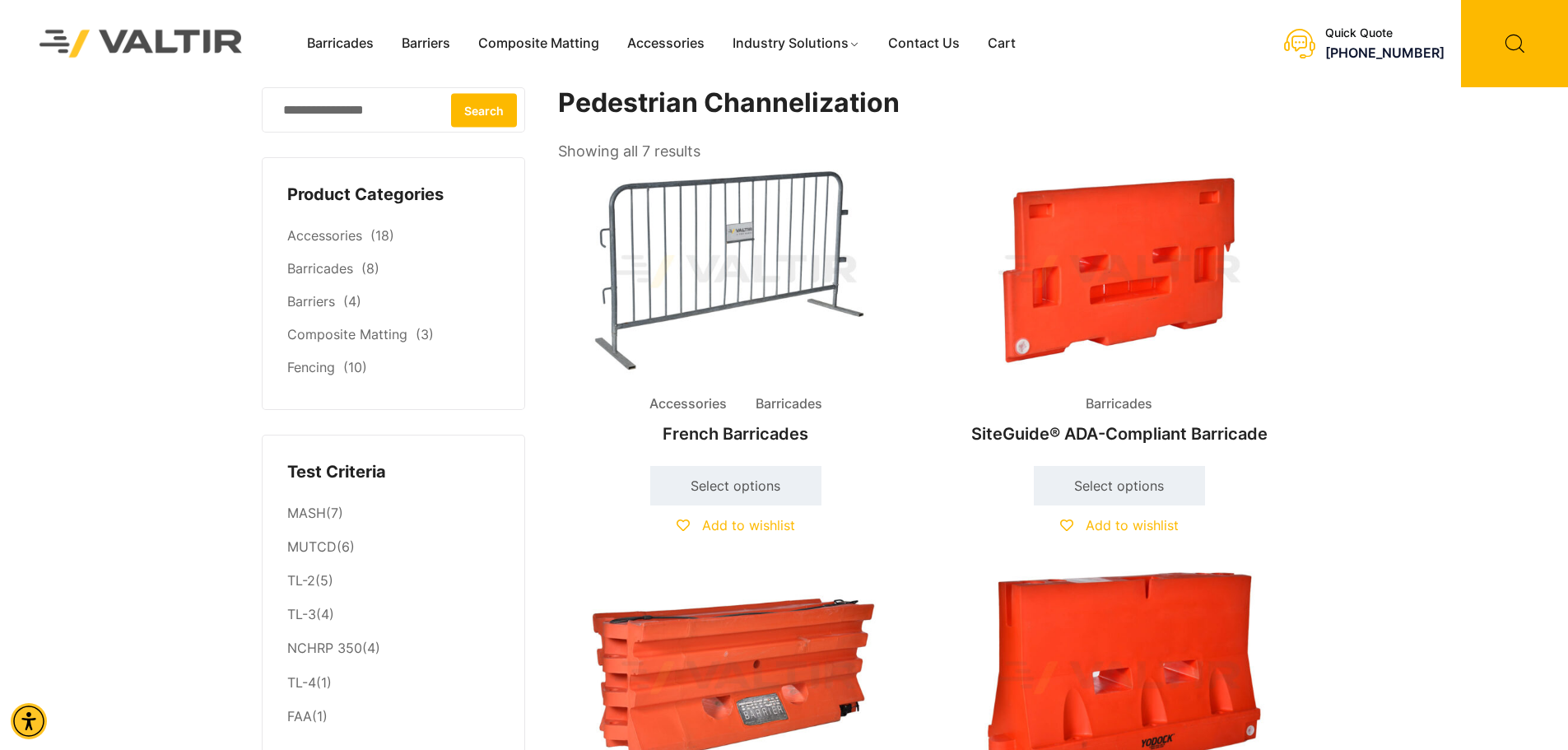
click at [174, 47] on img at bounding box center [141, 44] width 246 height 70
